Goal: Transaction & Acquisition: Subscribe to service/newsletter

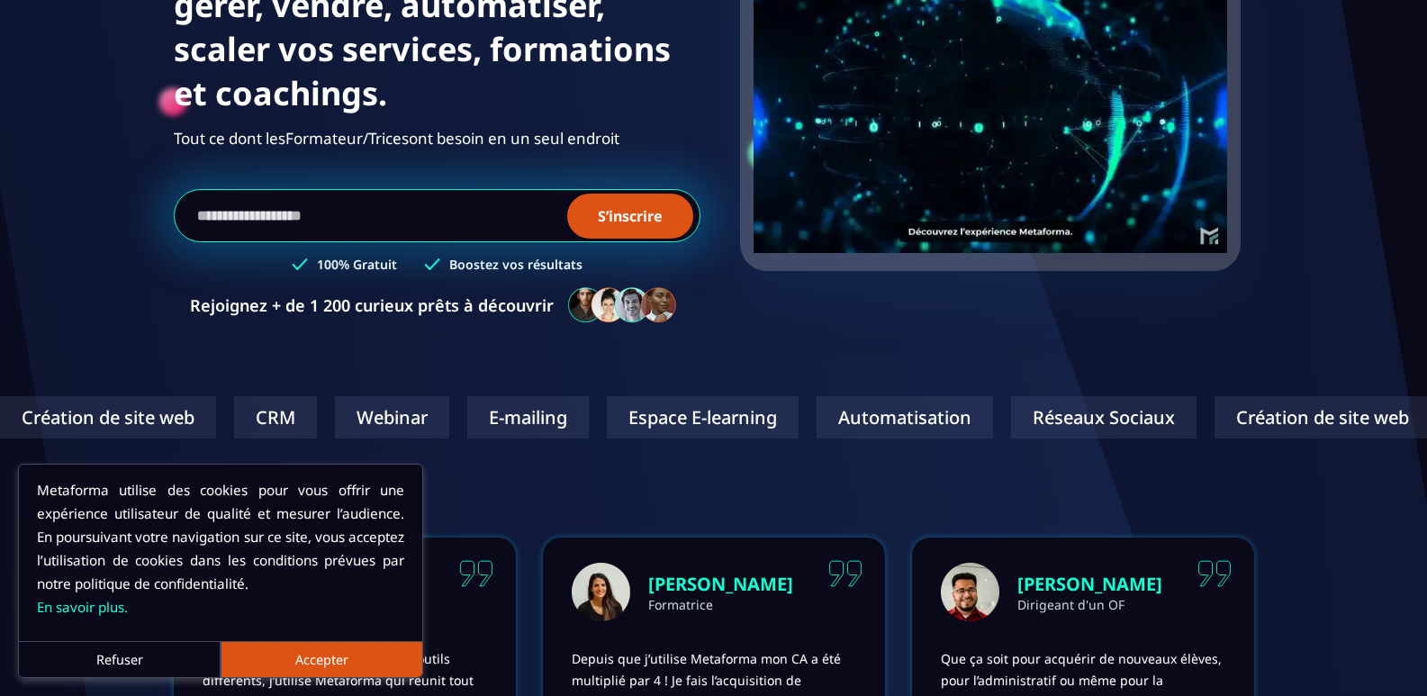
scroll to position [270, 0]
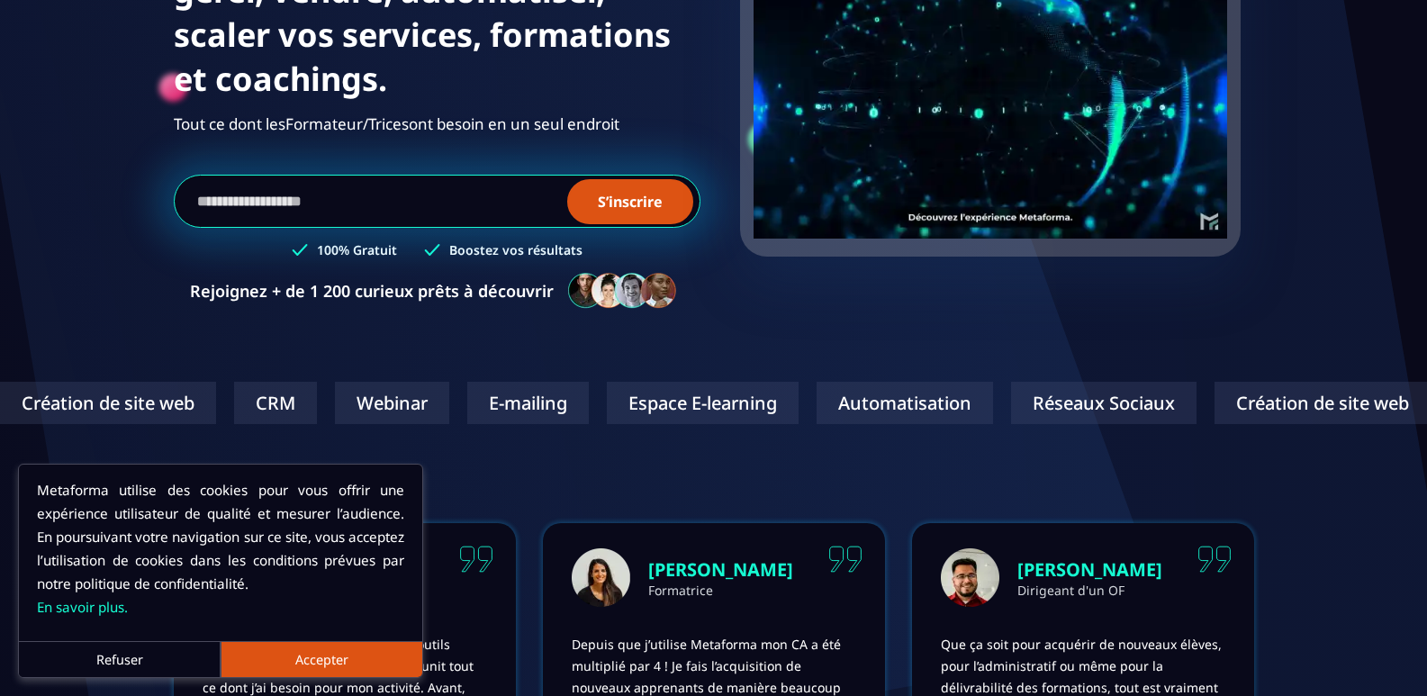
click at [323, 664] on button "Accepter" at bounding box center [322, 659] width 202 height 36
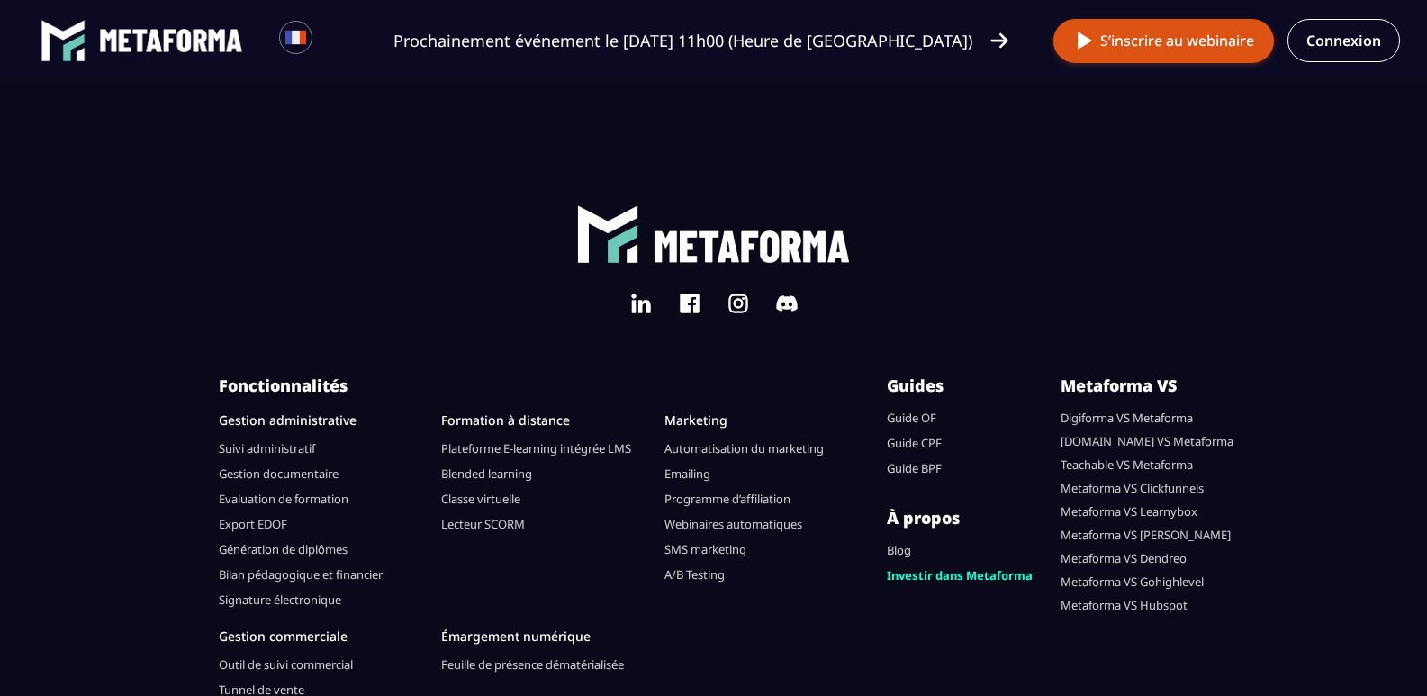
scroll to position [5534, 0]
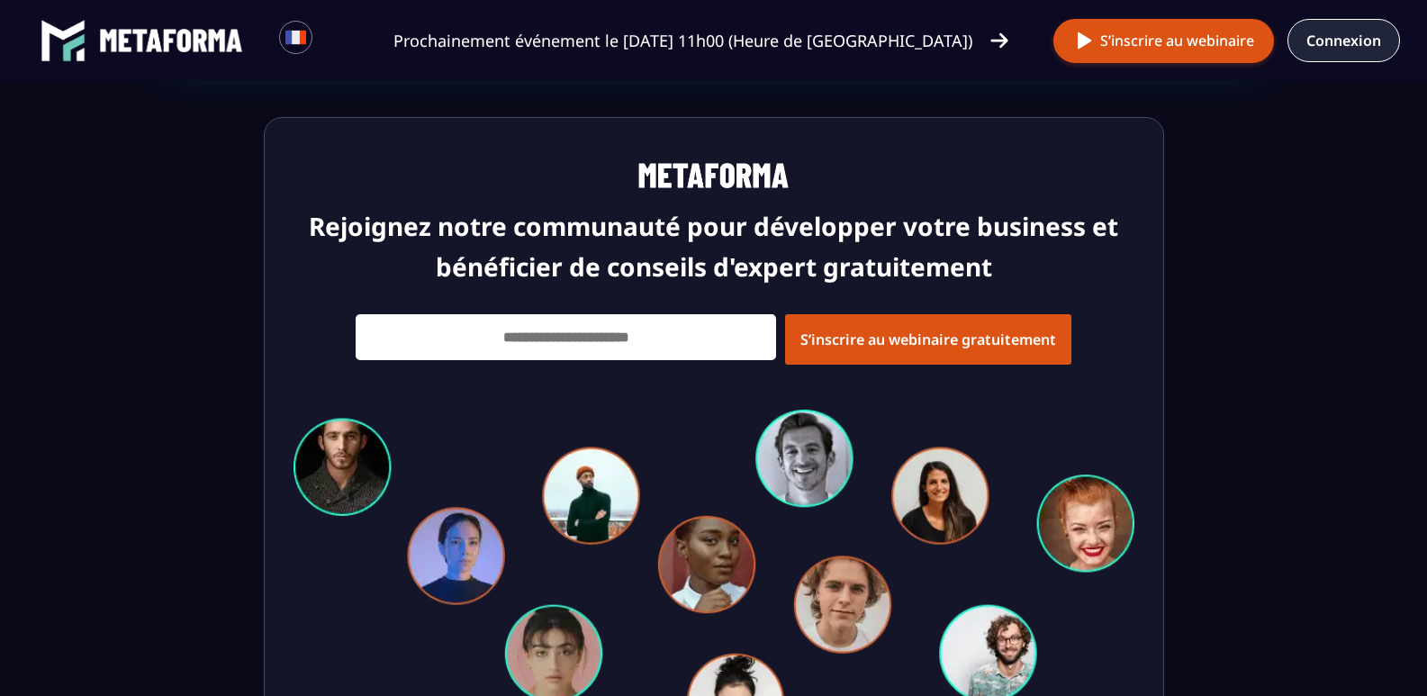
click at [1339, 49] on link "Connexion" at bounding box center [1343, 40] width 113 height 43
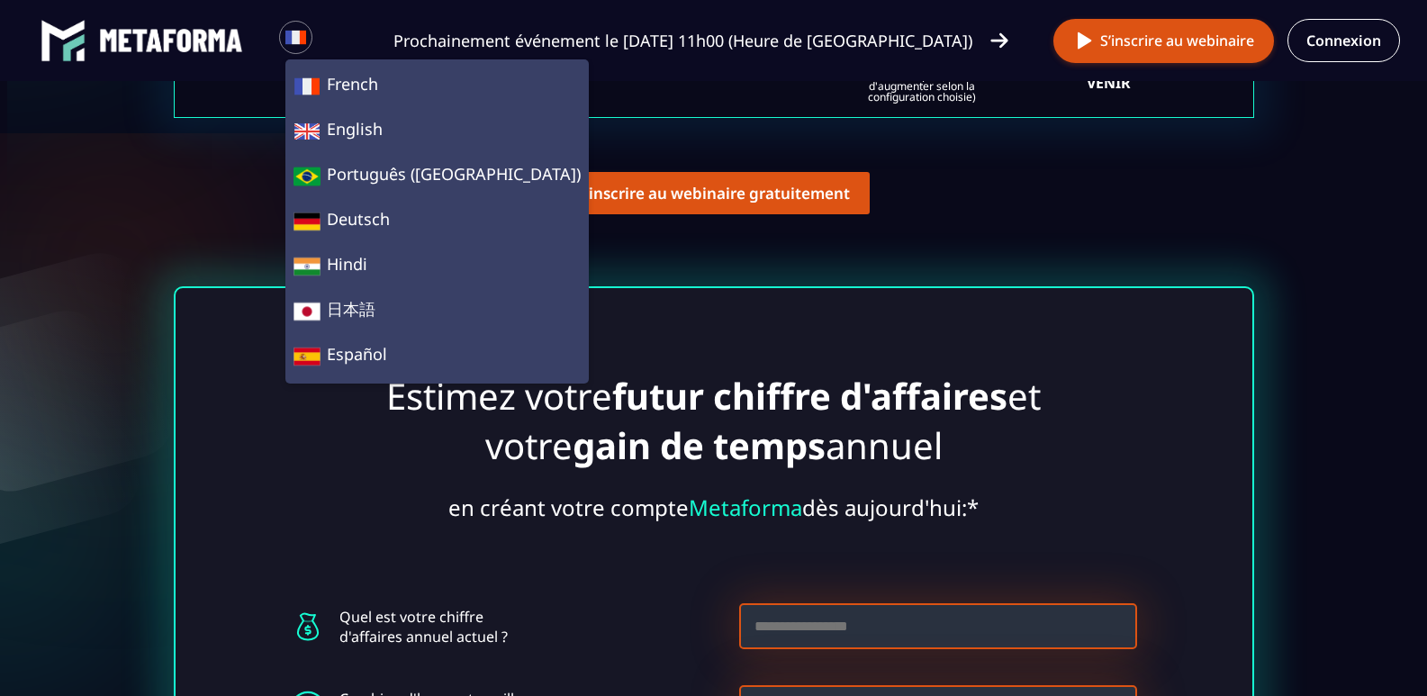
scroll to position [4814, 0]
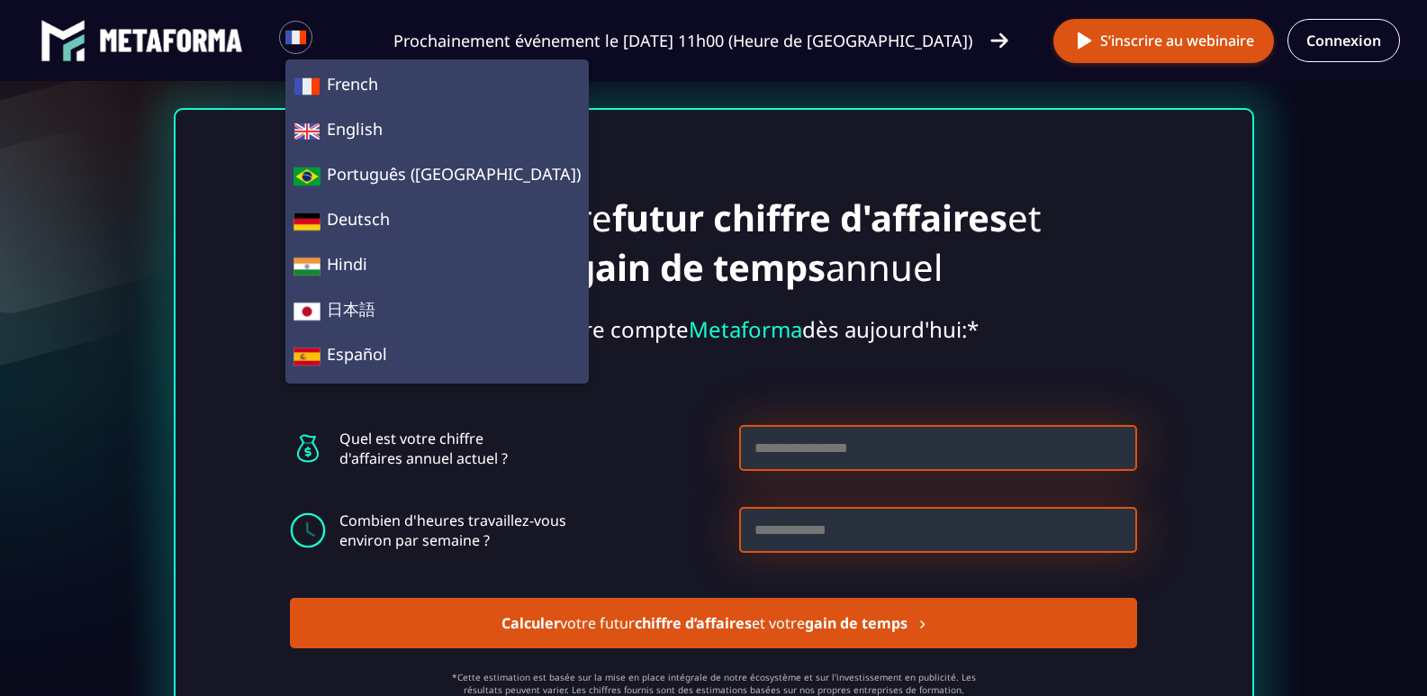
click at [826, 441] on input at bounding box center [938, 448] width 398 height 46
type input "*"
click at [798, 545] on input at bounding box center [938, 530] width 398 height 46
type input "**"
click at [630, 646] on button "Calculer votre futur chiffre d’affaires et votre gain de temps" at bounding box center [713, 623] width 847 height 50
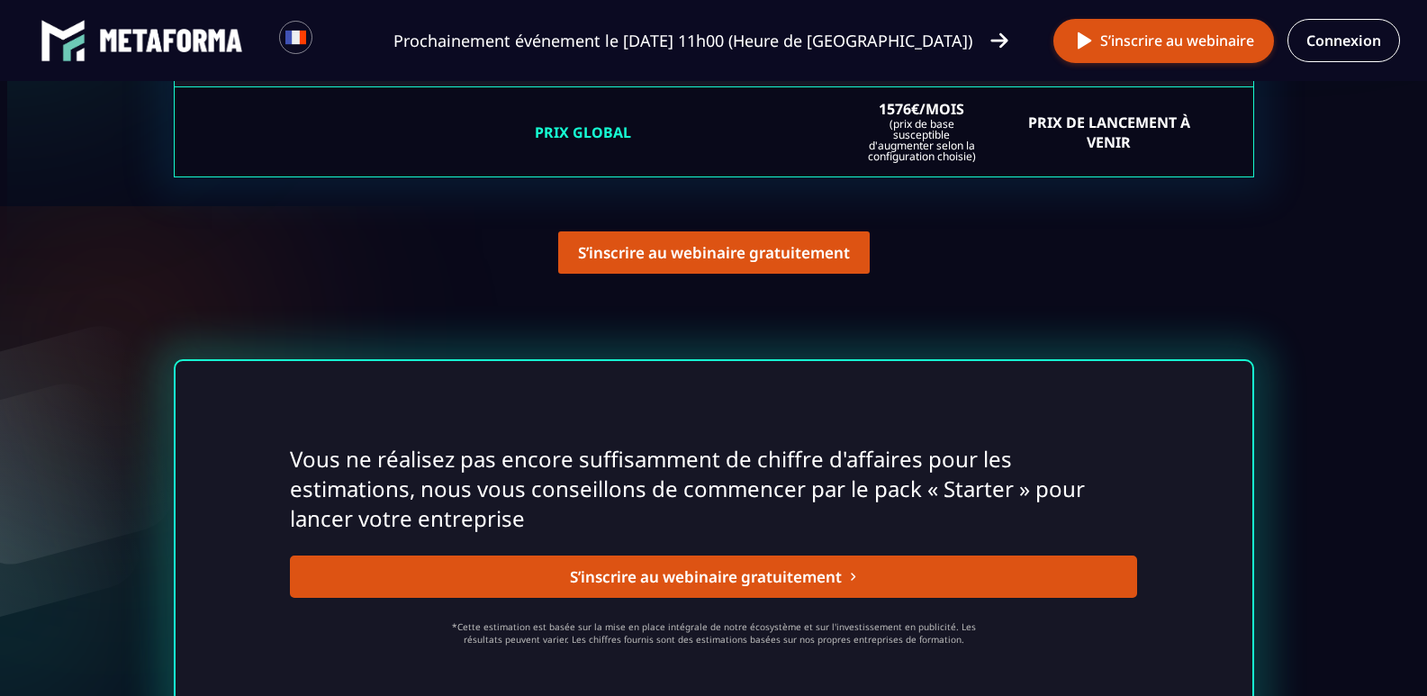
scroll to position [4566, 0]
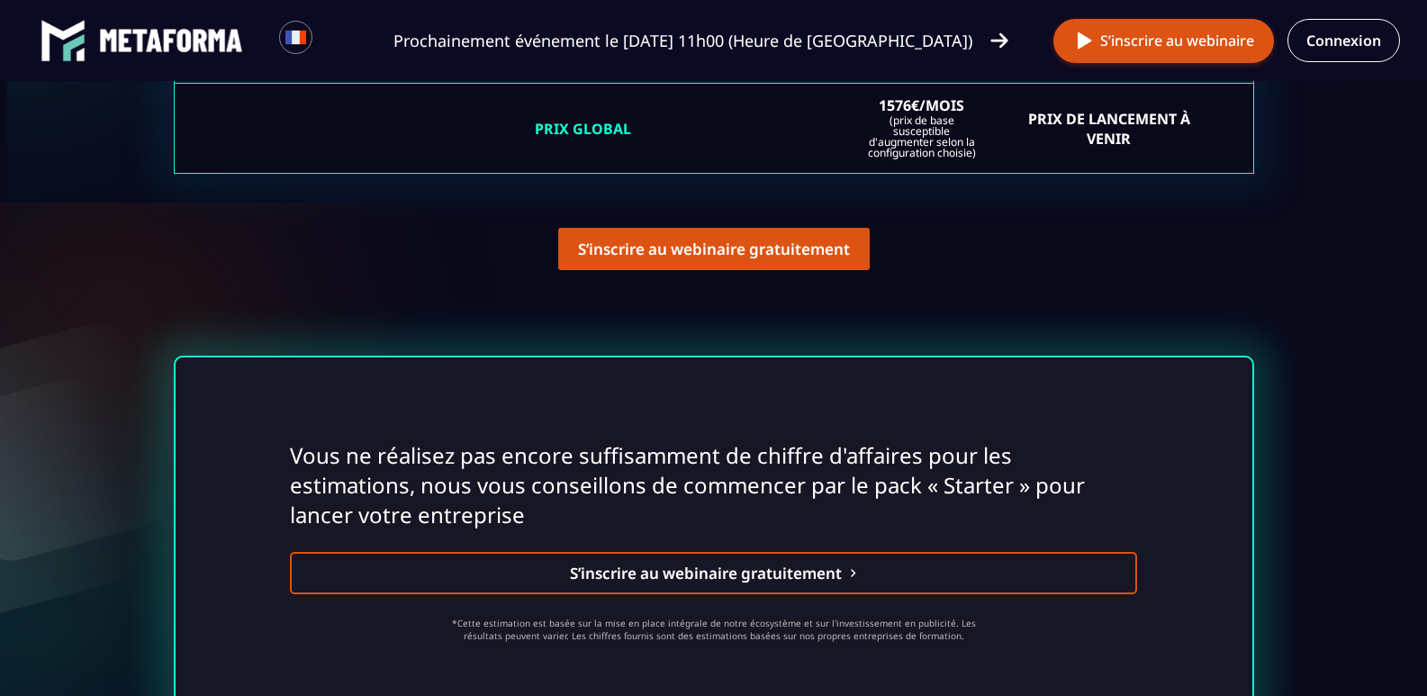
click at [727, 579] on button "S’inscrire au webinaire gratuitement" at bounding box center [713, 573] width 847 height 42
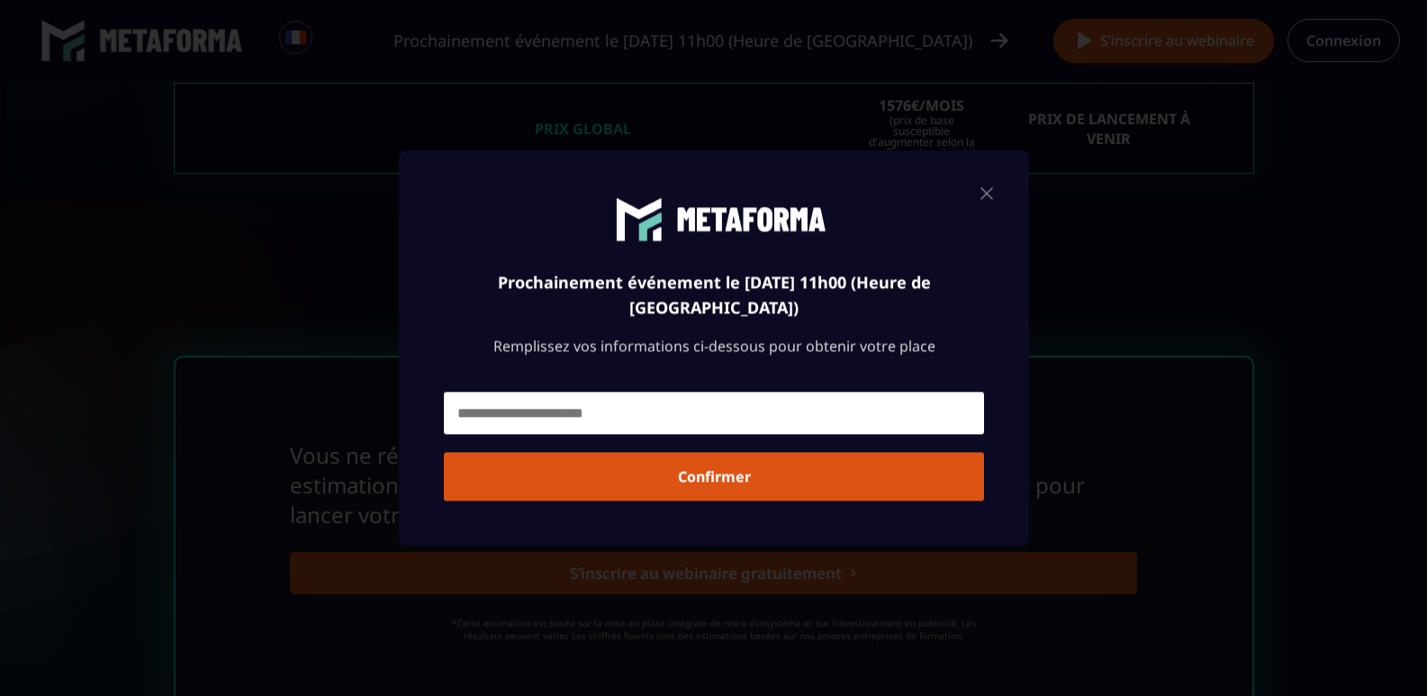
click at [1210, 328] on div "Modal window" at bounding box center [713, 348] width 1427 height 696
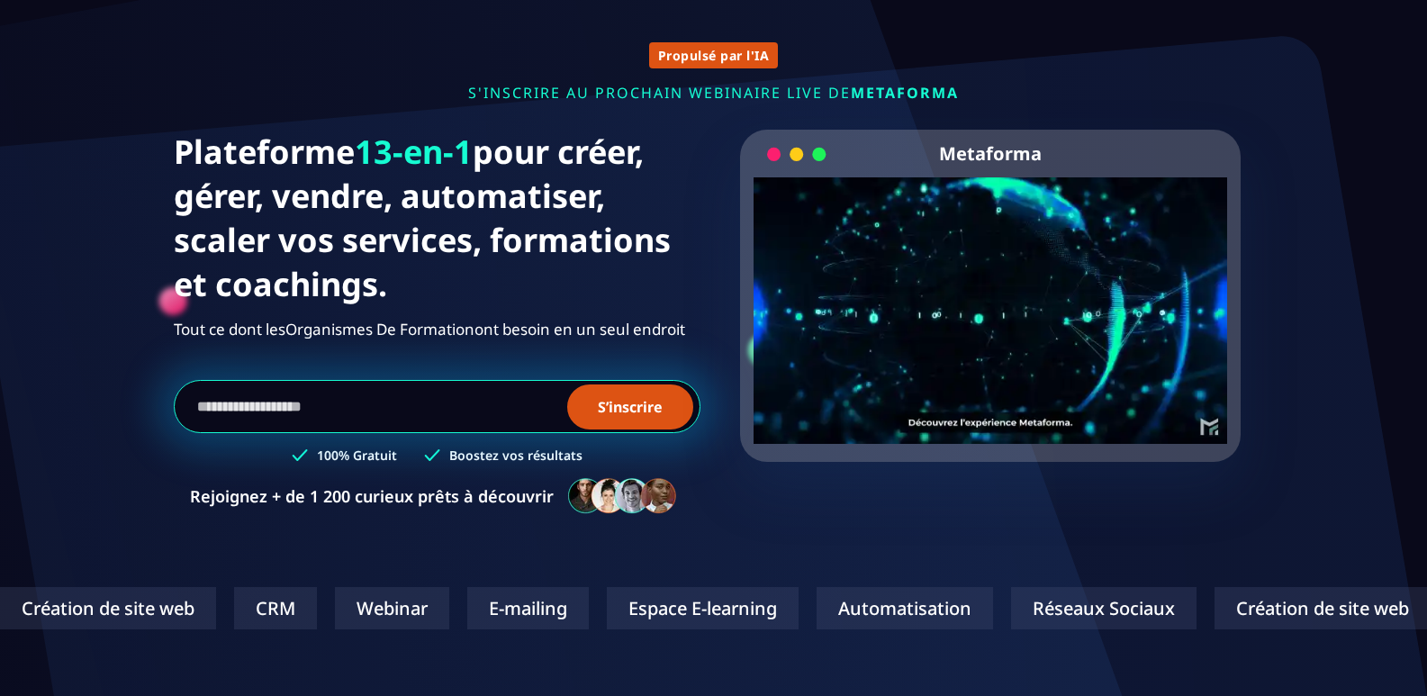
scroll to position [270, 0]
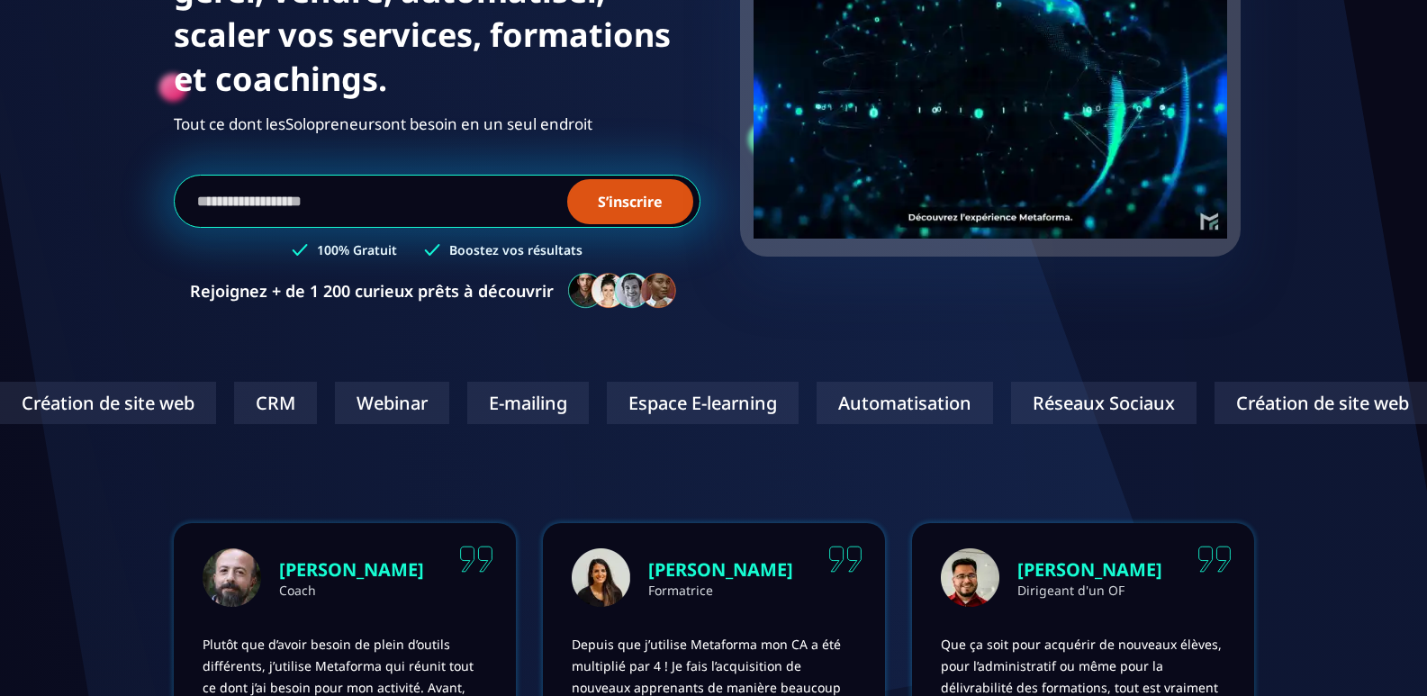
click at [583, 334] on section "Propulsé par l'IA s'inscrire au prochain webinaire live de METAFORMA Prochainem…" at bounding box center [713, 324] width 1427 height 1188
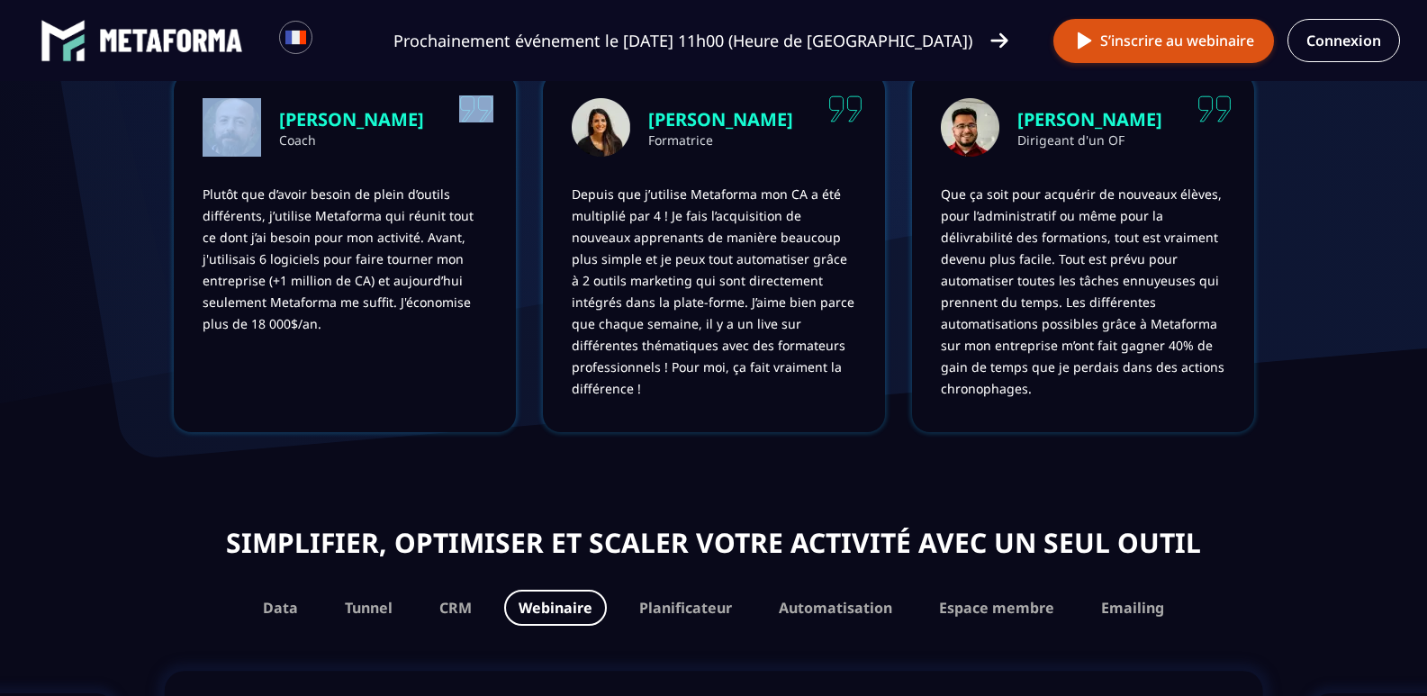
scroll to position [1080, 0]
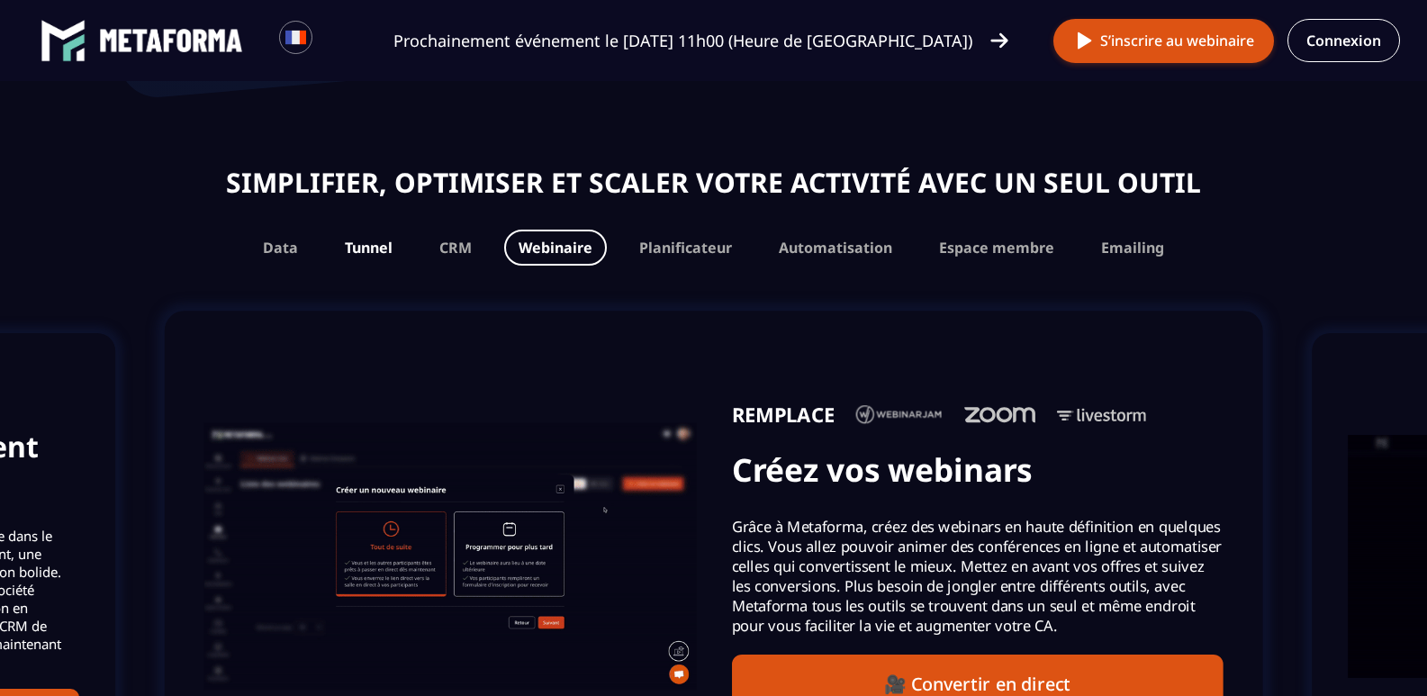
click at [365, 245] on button "Tunnel" at bounding box center [368, 248] width 77 height 36
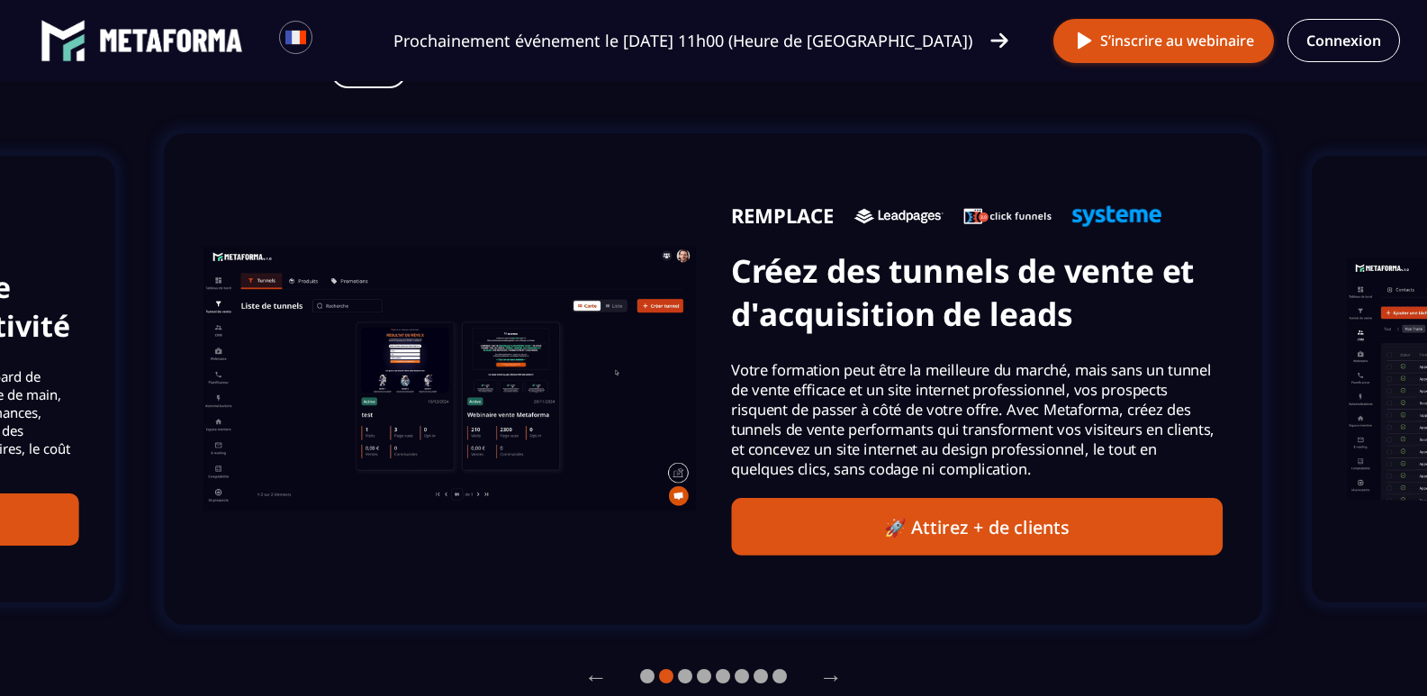
scroll to position [1260, 0]
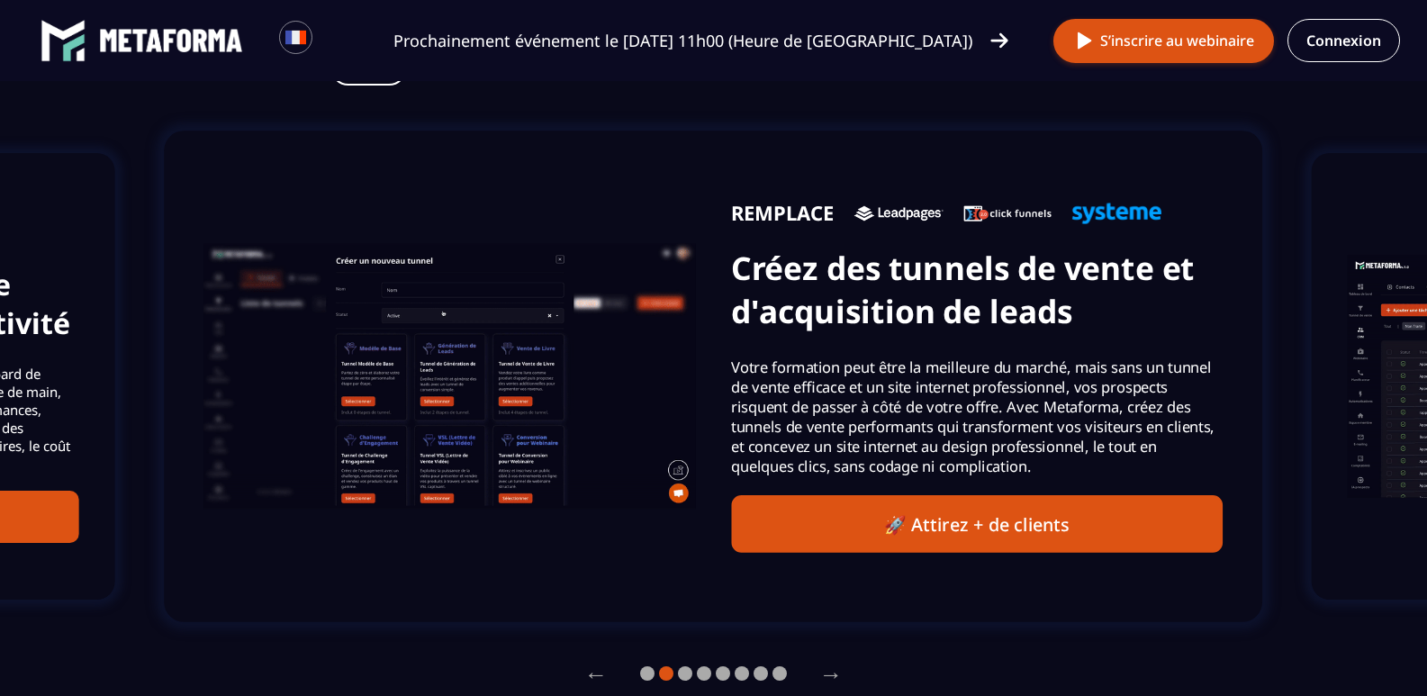
click at [989, 535] on button "🚀 Attirez + de clients" at bounding box center [976, 524] width 491 height 58
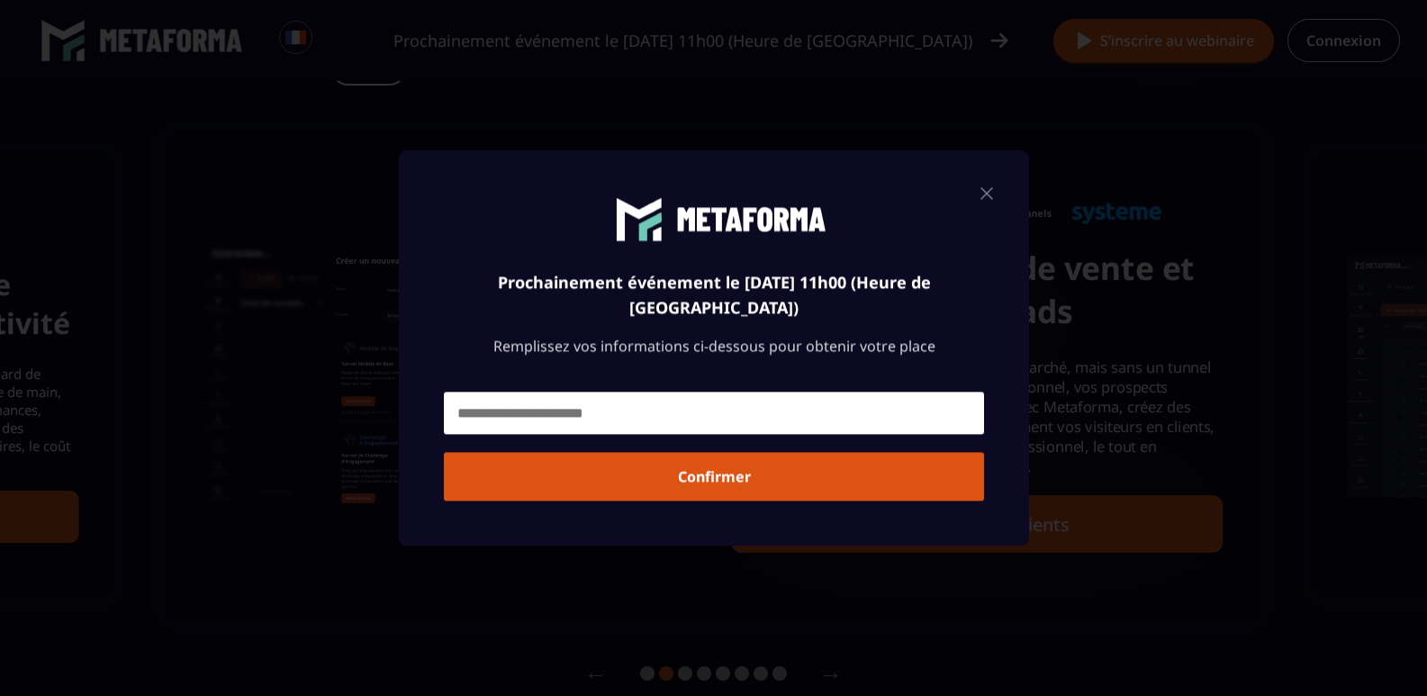
click at [1214, 434] on div "Modal window" at bounding box center [713, 348] width 1427 height 696
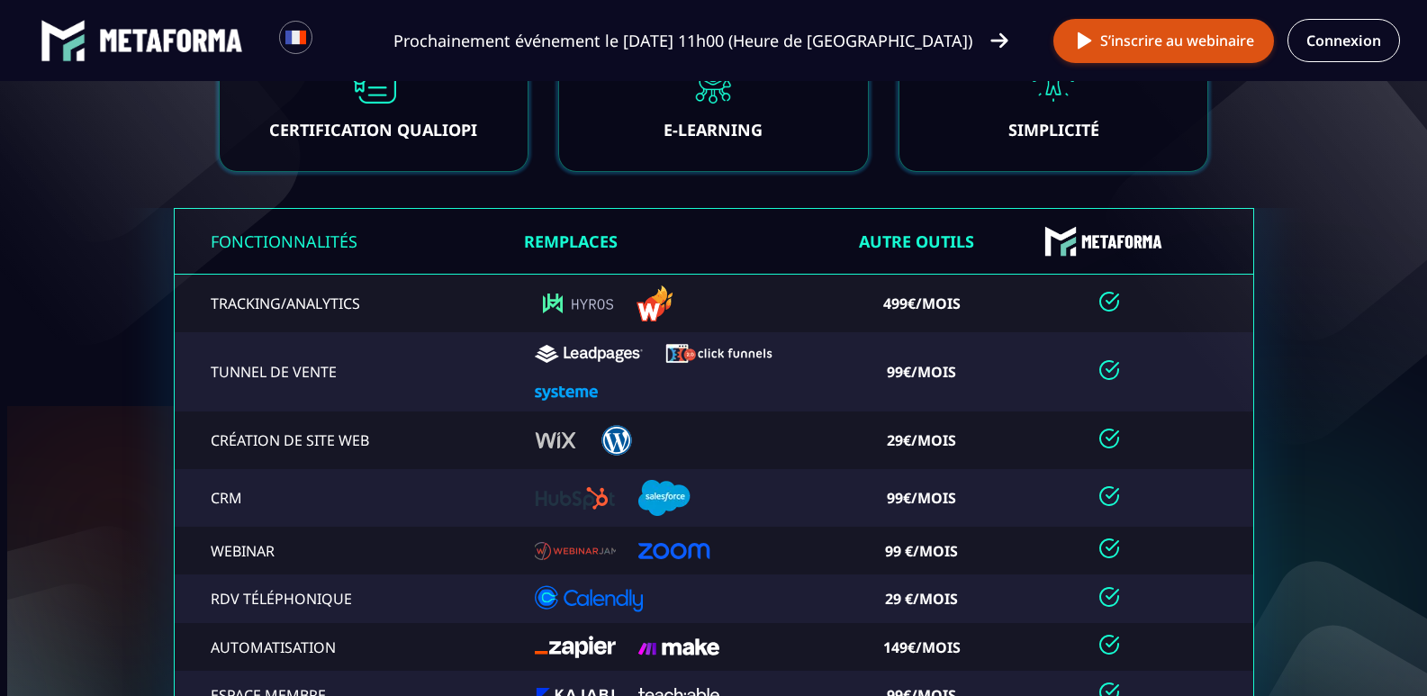
scroll to position [3691, 0]
